Goal: Transaction & Acquisition: Purchase product/service

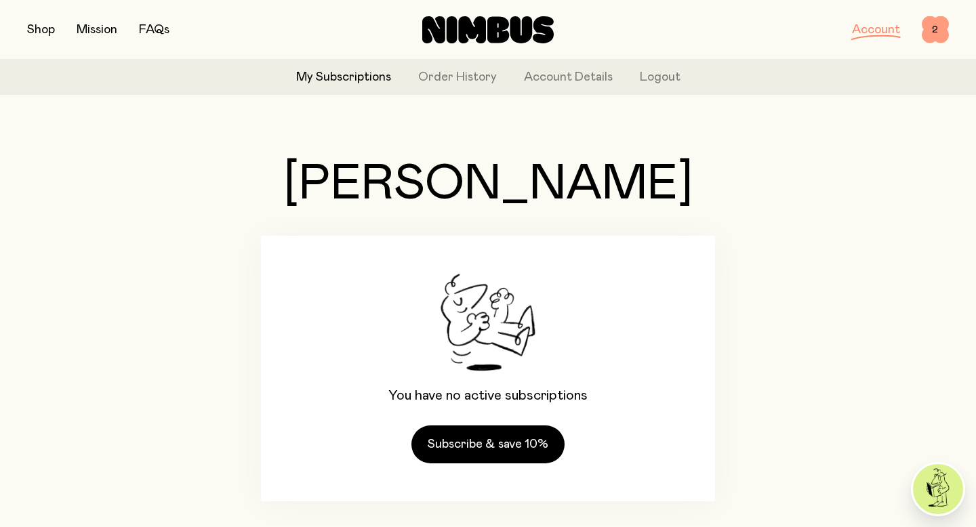
click at [931, 33] on span "2" at bounding box center [935, 29] width 27 height 27
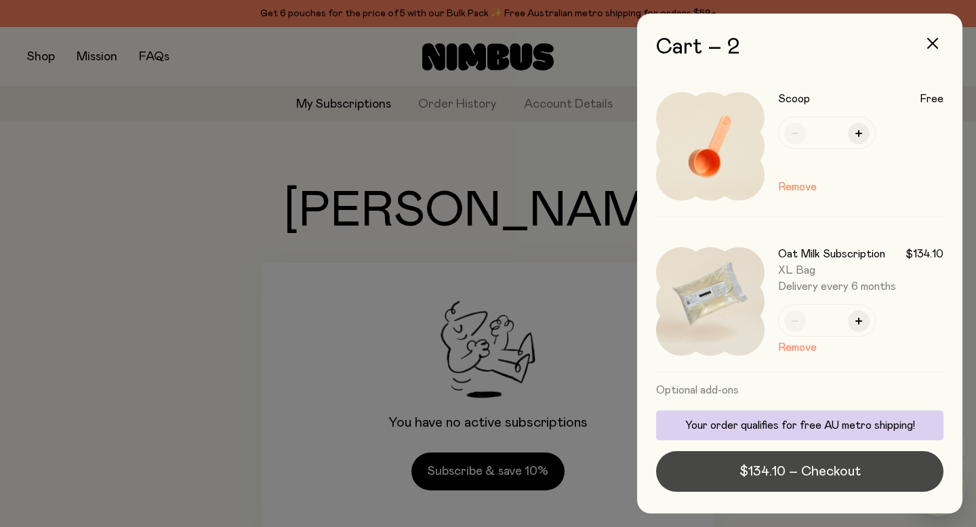
click at [816, 460] on button "$134.10 – Checkout" at bounding box center [799, 471] width 287 height 41
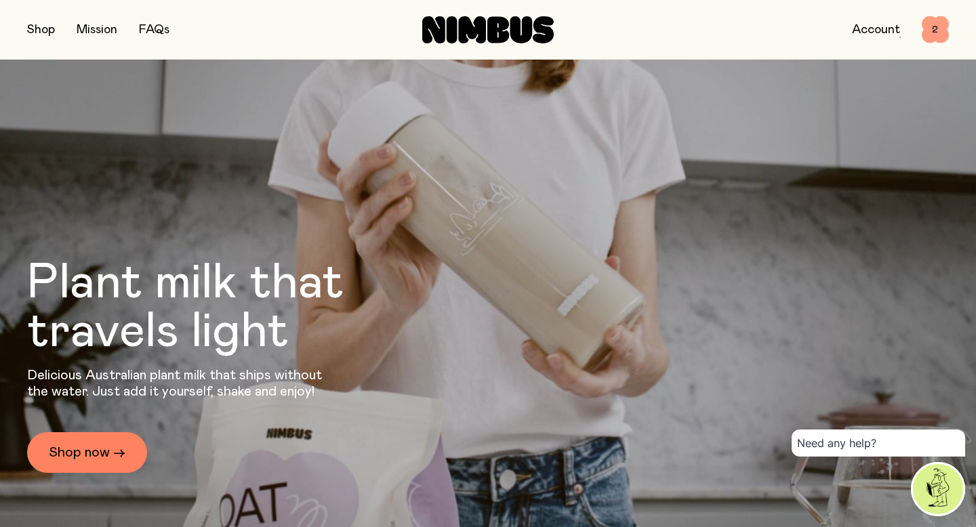
click at [931, 39] on span "2" at bounding box center [935, 29] width 27 height 27
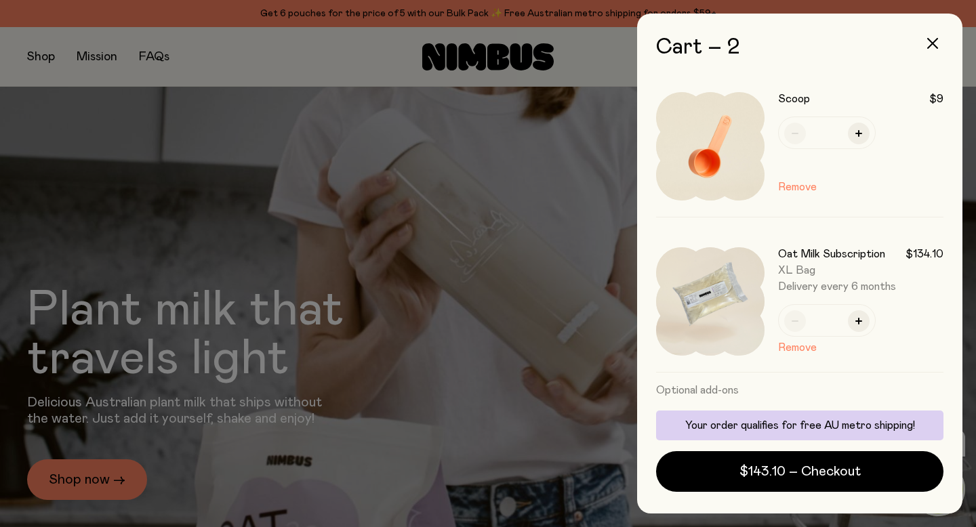
click at [798, 196] on div "Scoop $9 * Remove" at bounding box center [860, 146] width 165 height 108
click at [798, 186] on button "Remove" at bounding box center [797, 187] width 39 height 16
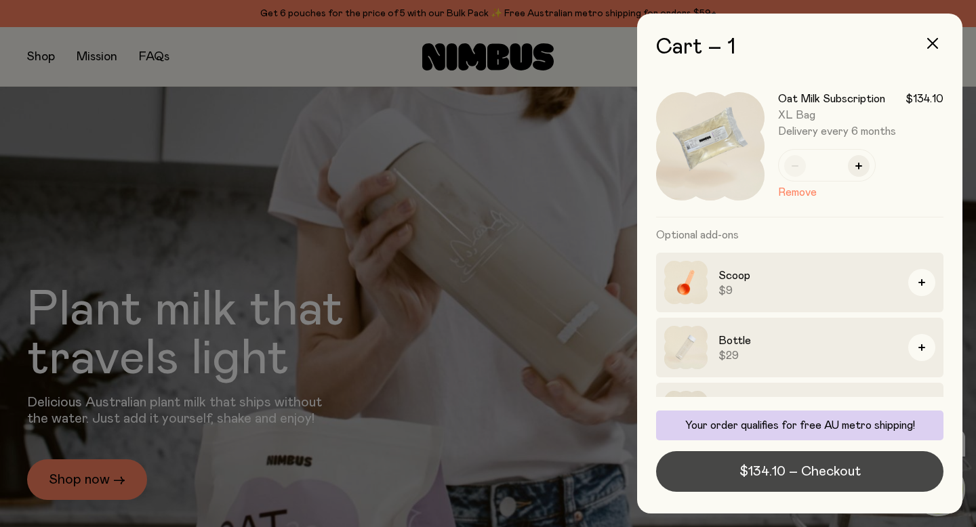
click at [823, 470] on span "$134.10 – Checkout" at bounding box center [799, 471] width 121 height 19
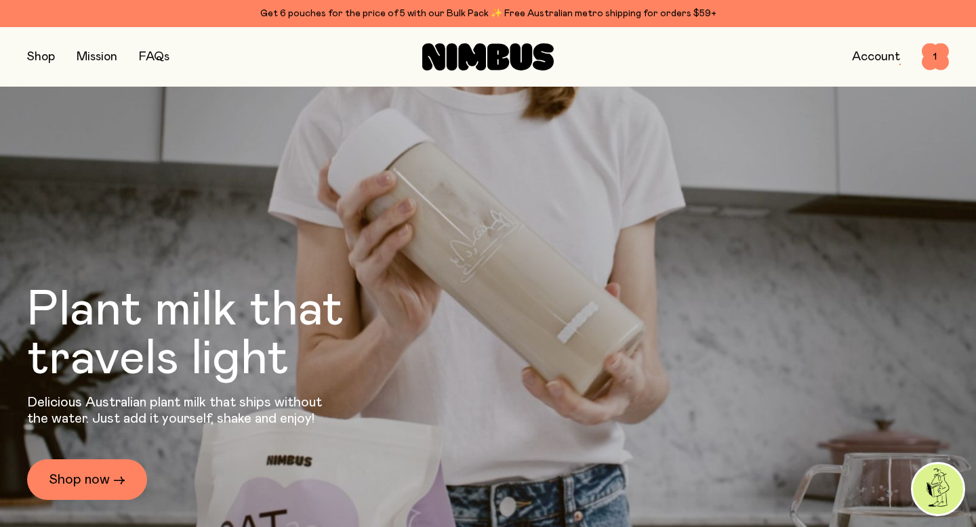
click at [39, 57] on button "button" at bounding box center [41, 56] width 28 height 19
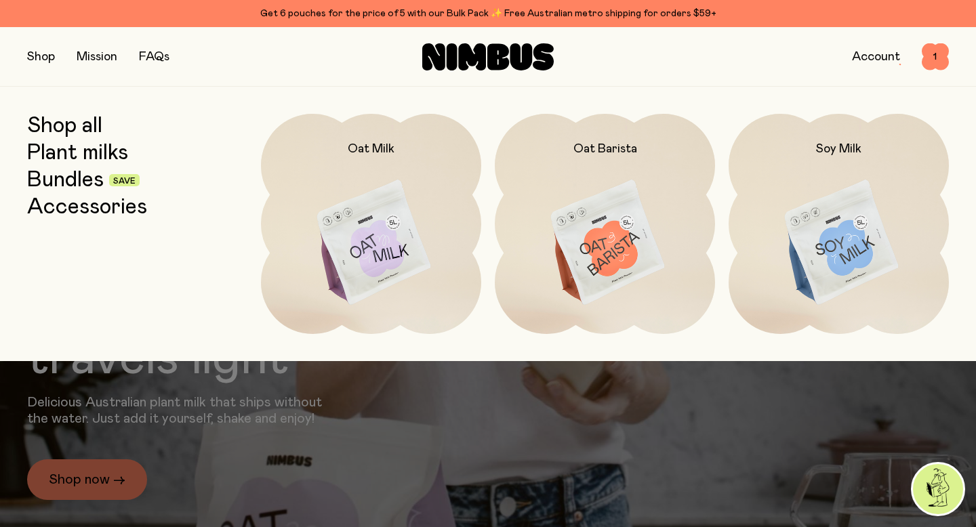
click at [81, 204] on link "Accessories" at bounding box center [87, 207] width 120 height 24
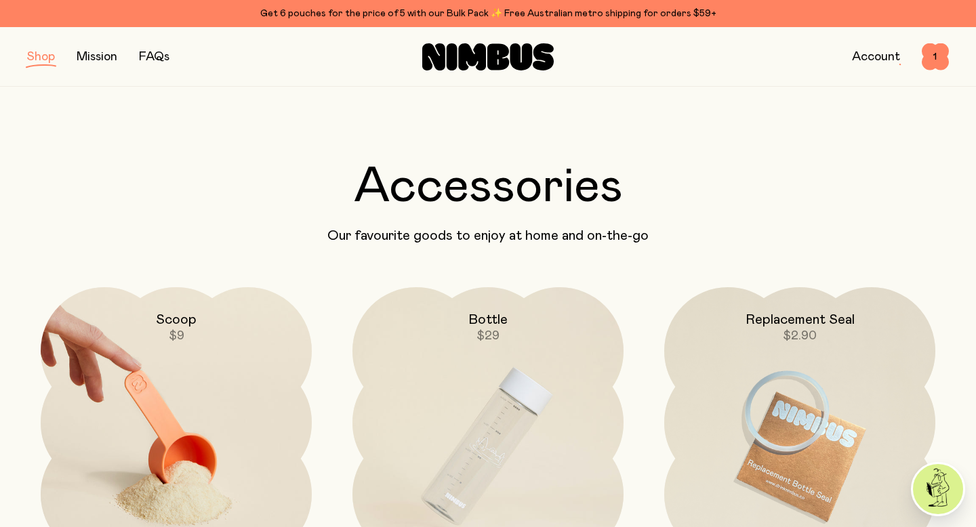
click at [235, 352] on img at bounding box center [176, 446] width 271 height 319
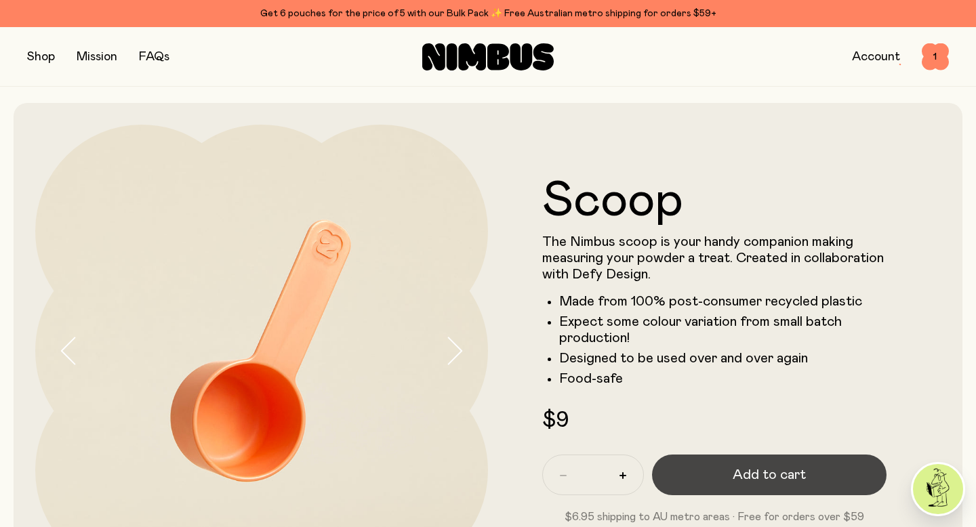
click at [735, 471] on span "Add to cart" at bounding box center [769, 475] width 73 height 19
